Goal: Obtain resource: Obtain resource

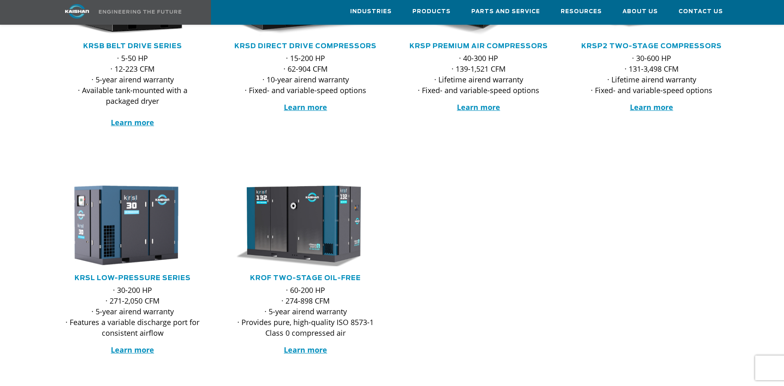
scroll to position [247, 0]
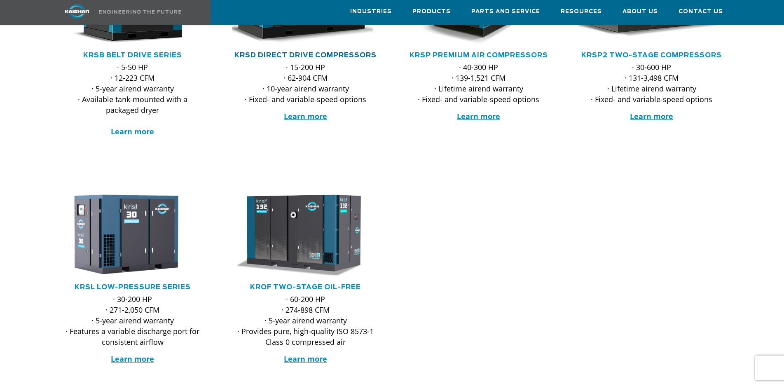
click at [298, 52] on link "KRSD Direct Drive Compressors" at bounding box center [305, 55] width 142 height 7
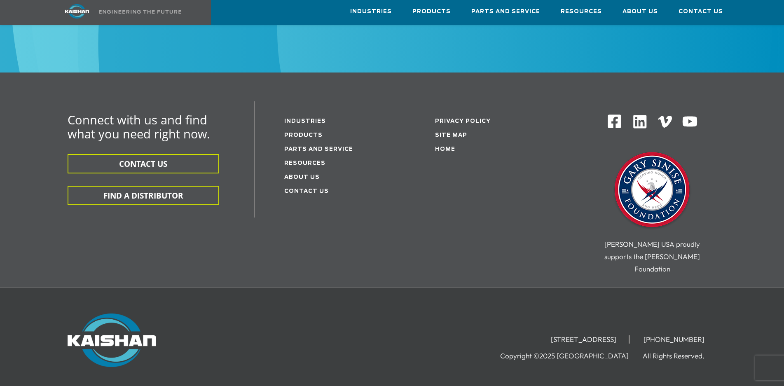
scroll to position [2609, 0]
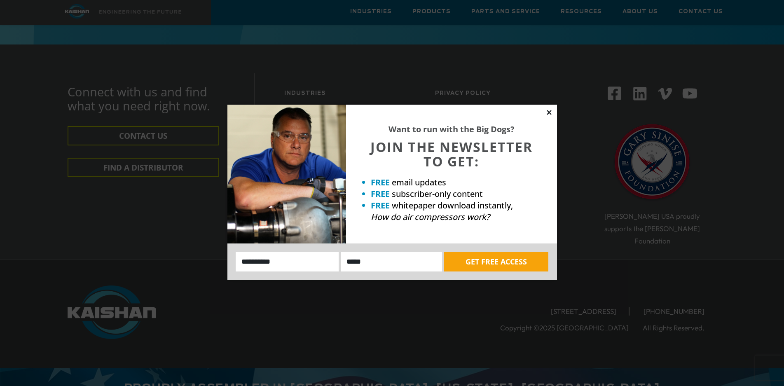
click at [548, 111] on icon at bounding box center [548, 112] width 7 height 7
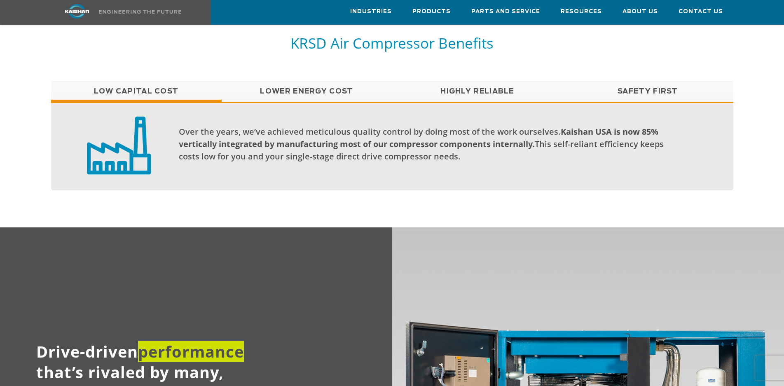
scroll to position [673, 0]
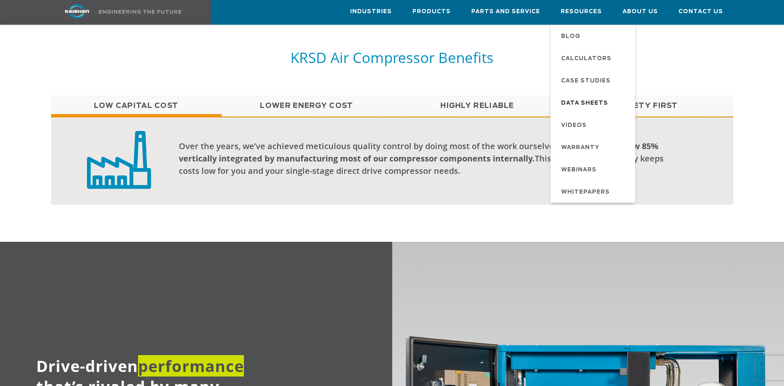
click at [580, 99] on span "Data Sheets" at bounding box center [584, 103] width 47 height 14
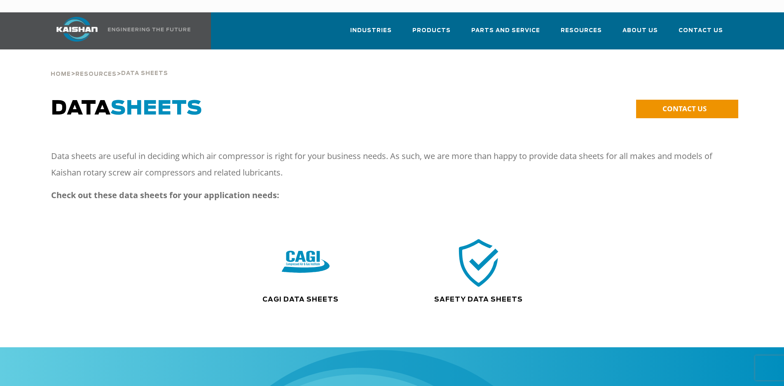
click at [476, 248] on img at bounding box center [478, 262] width 53 height 53
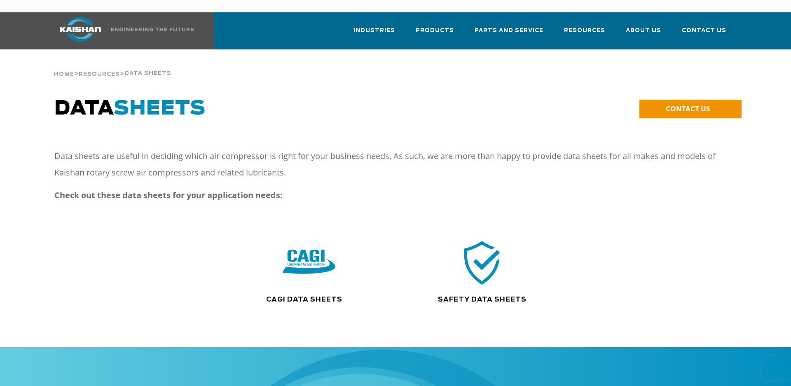
click at [296, 250] on img at bounding box center [308, 262] width 53 height 53
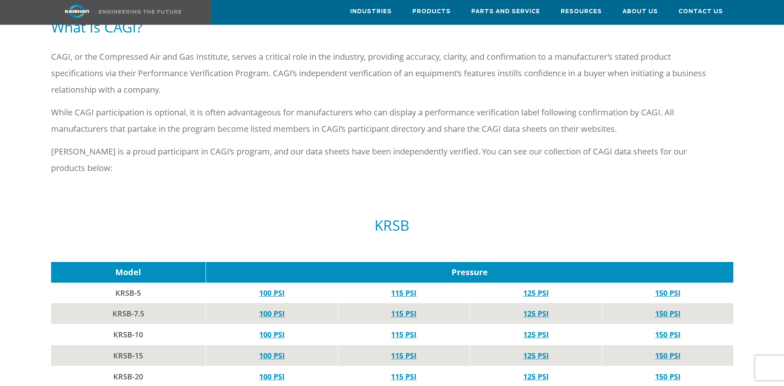
scroll to position [329, 0]
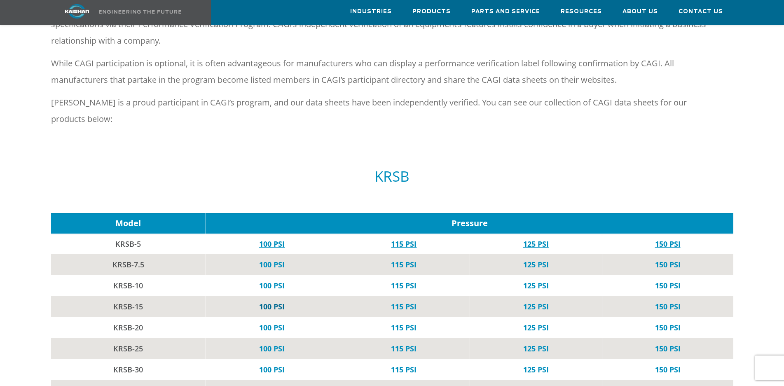
click at [272, 301] on link "100 PSI" at bounding box center [272, 306] width 26 height 10
click at [539, 301] on link "125 PSI" at bounding box center [536, 306] width 26 height 10
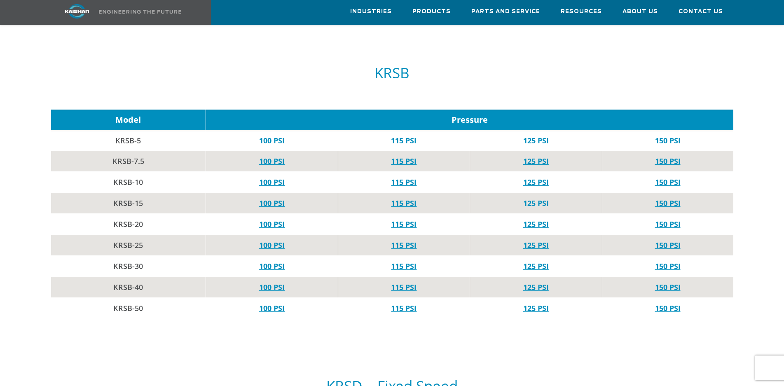
scroll to position [453, 0]
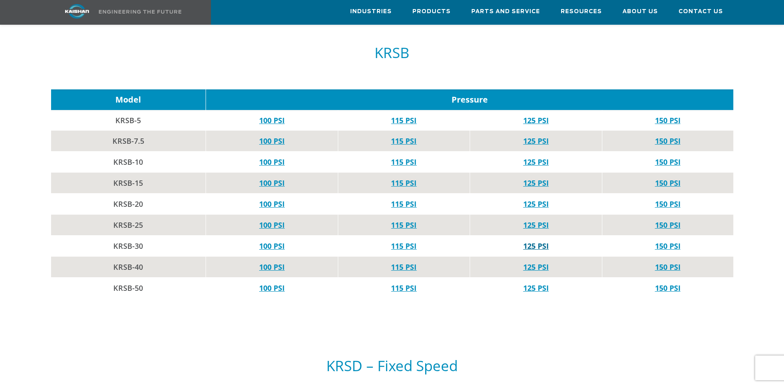
click at [534, 241] on link "125 PSI" at bounding box center [536, 246] width 26 height 10
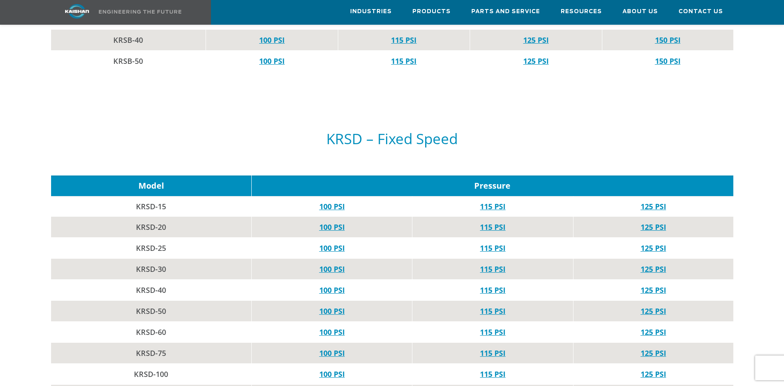
scroll to position [700, 0]
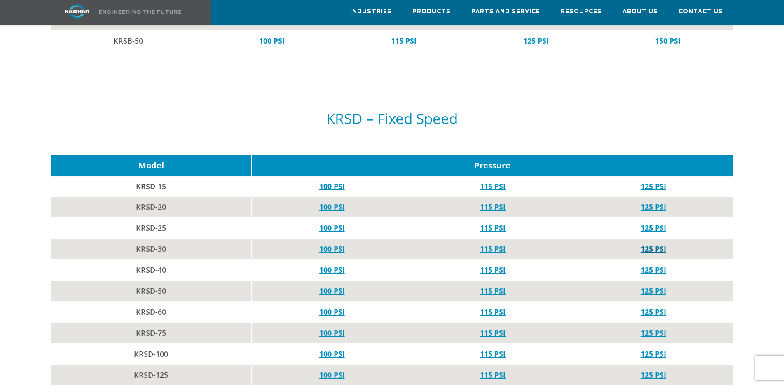
click at [651, 244] on link "125 PSI" at bounding box center [653, 249] width 26 height 10
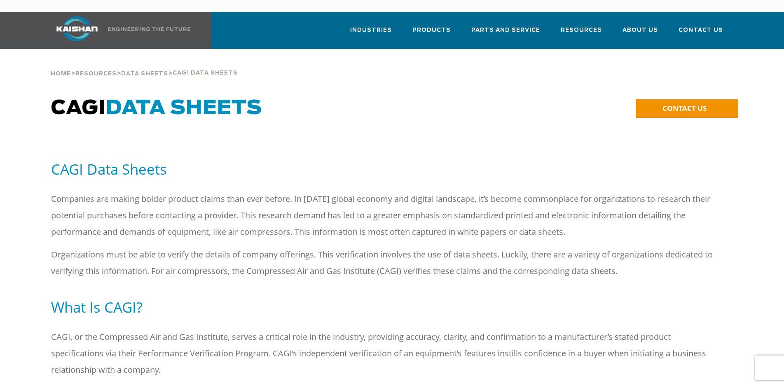
scroll to position [0, 0]
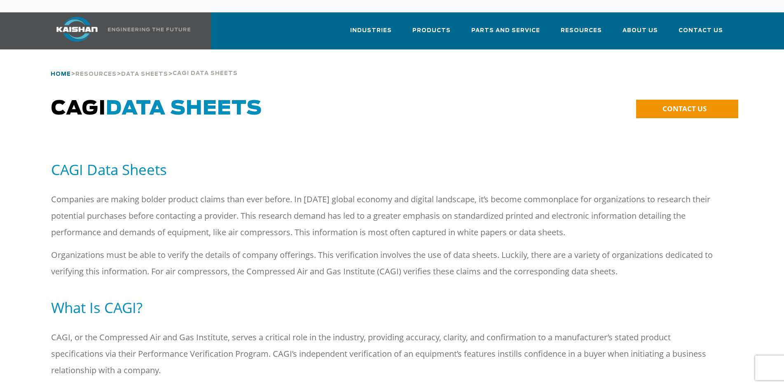
click at [57, 72] on span "Home" at bounding box center [61, 74] width 20 height 5
